Goal: Information Seeking & Learning: Learn about a topic

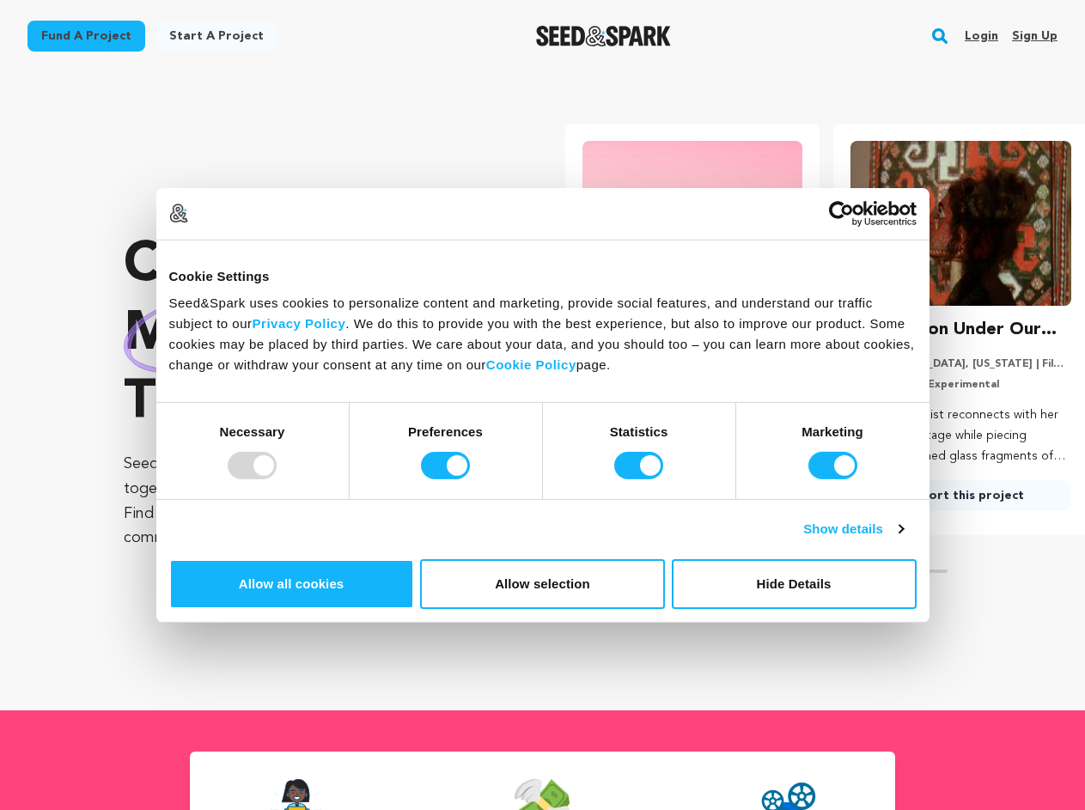
click at [277, 479] on div at bounding box center [252, 465] width 49 height 27
click at [470, 479] on input "Preferences" at bounding box center [445, 465] width 49 height 27
checkbox input "false"
click at [641, 479] on input "Statistics" at bounding box center [638, 465] width 49 height 27
checkbox input "false"
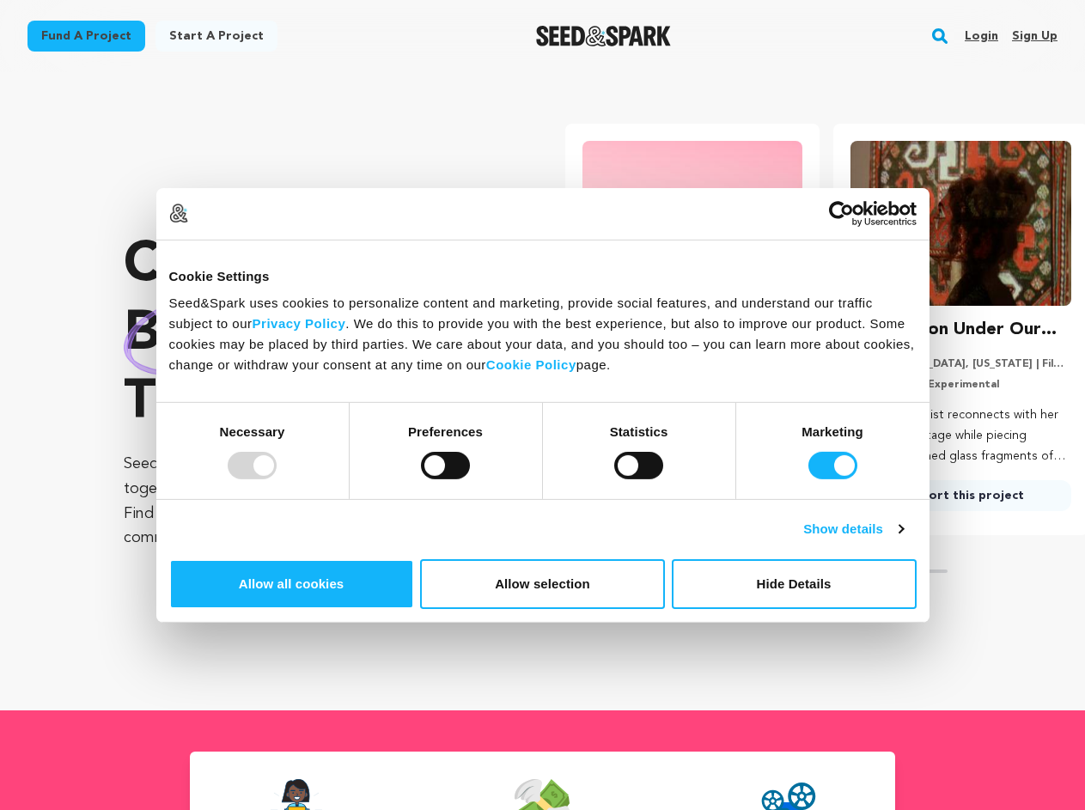
click at [809, 479] on input "Marketing" at bounding box center [833, 465] width 49 height 27
checkbox input "false"
click at [903, 540] on link "Show details" at bounding box center [853, 529] width 100 height 21
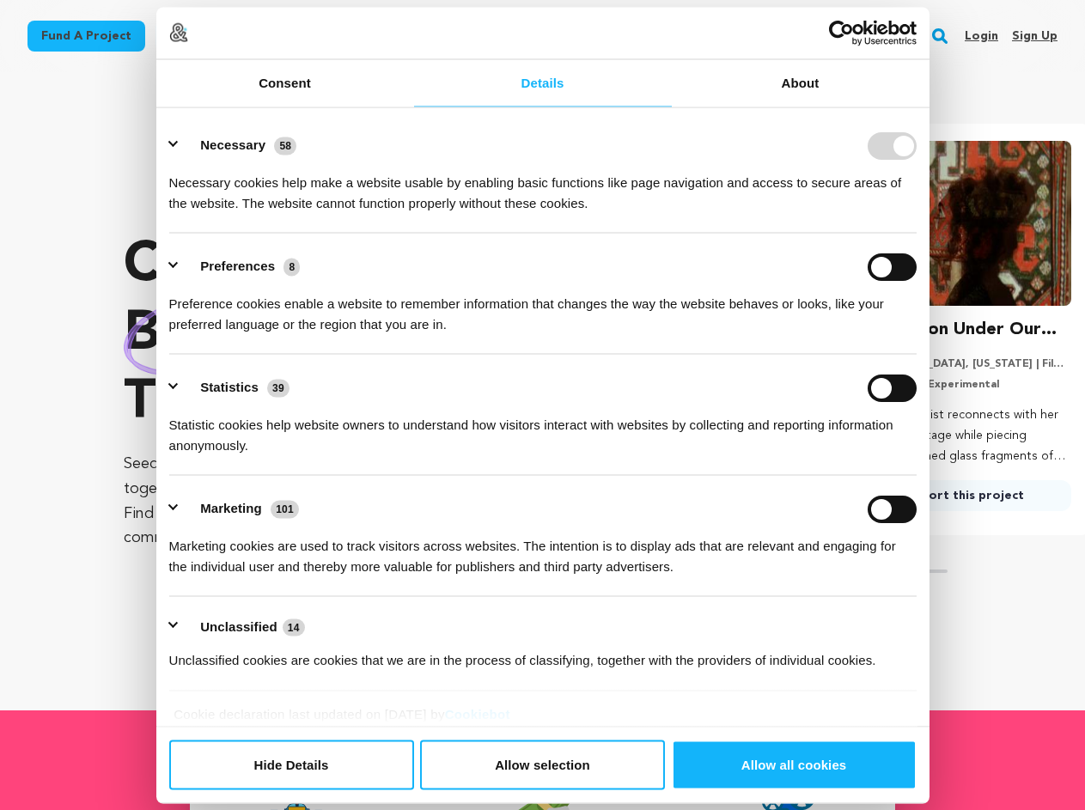
click at [930, 107] on link "About" at bounding box center [801, 82] width 258 height 47
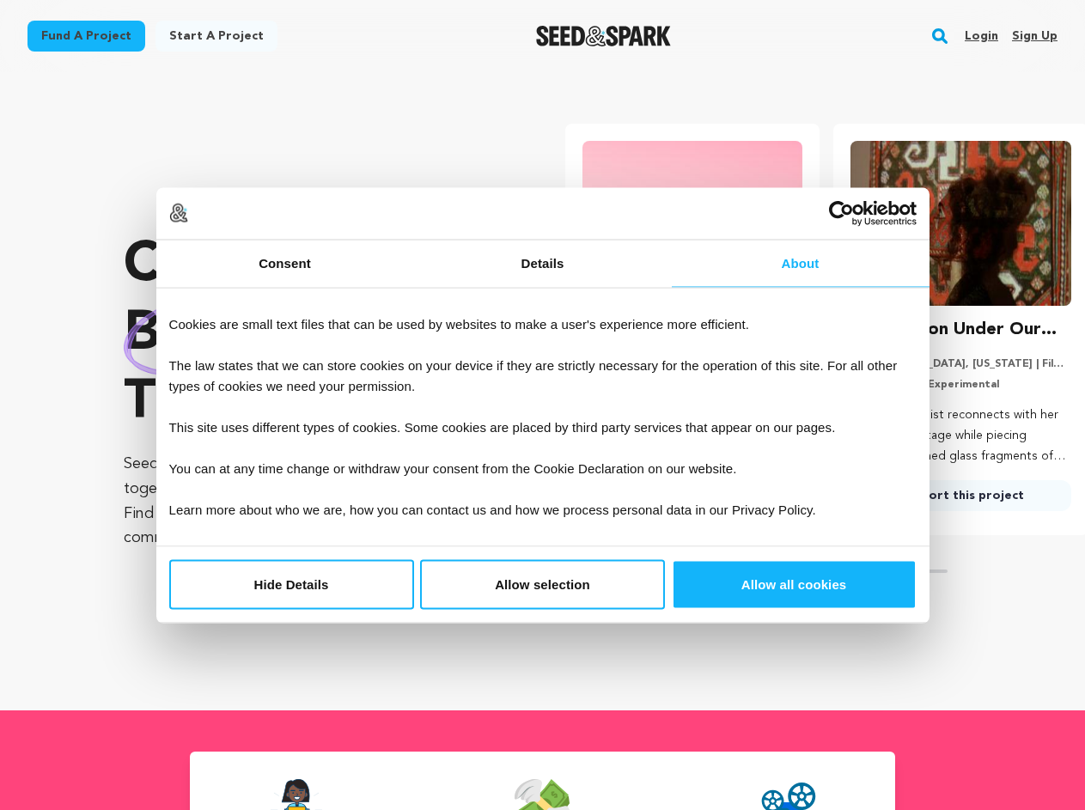
click at [950, 642] on div "Crowdfunding books that matter . Seed&Spark is where creators and audiences wor…" at bounding box center [605, 392] width 962 height 570
click at [950, 698] on section "Crowdfunding books that matter . Seed&Spark is where creators and audiences wor…" at bounding box center [605, 391] width 962 height 638
click at [940, 36] on rect "button" at bounding box center [940, 36] width 21 height 21
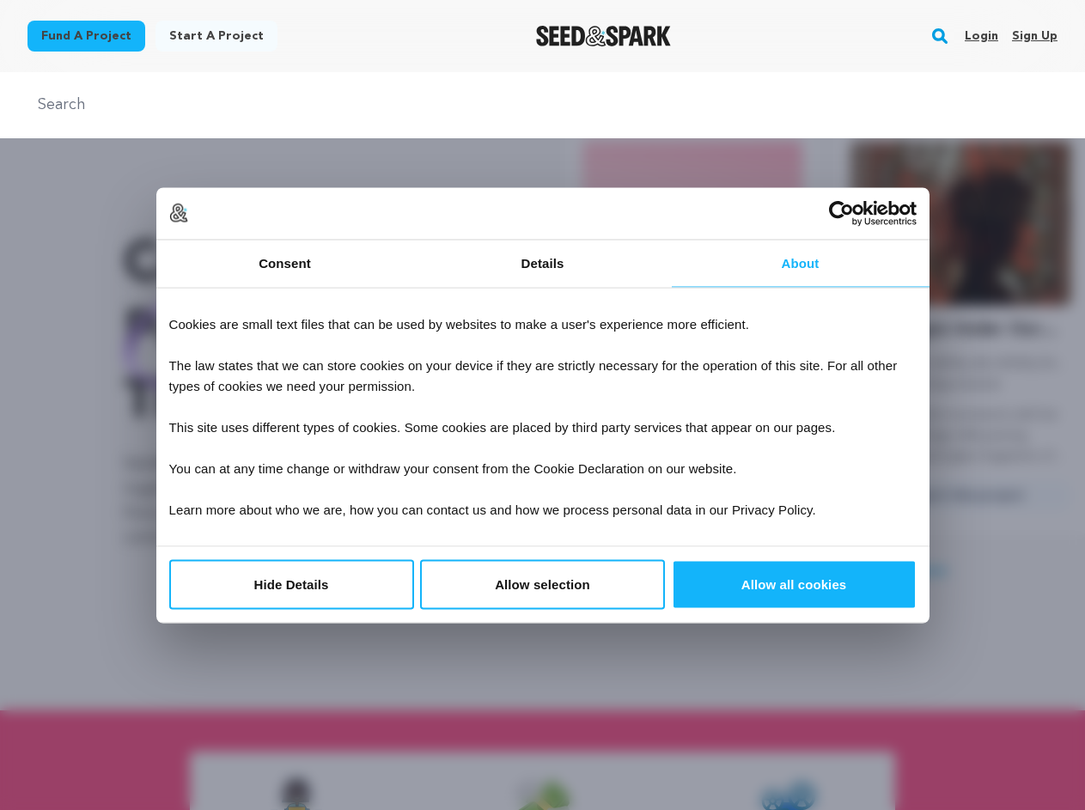
scroll to position [0, 283]
